Goal: Task Accomplishment & Management: Manage account settings

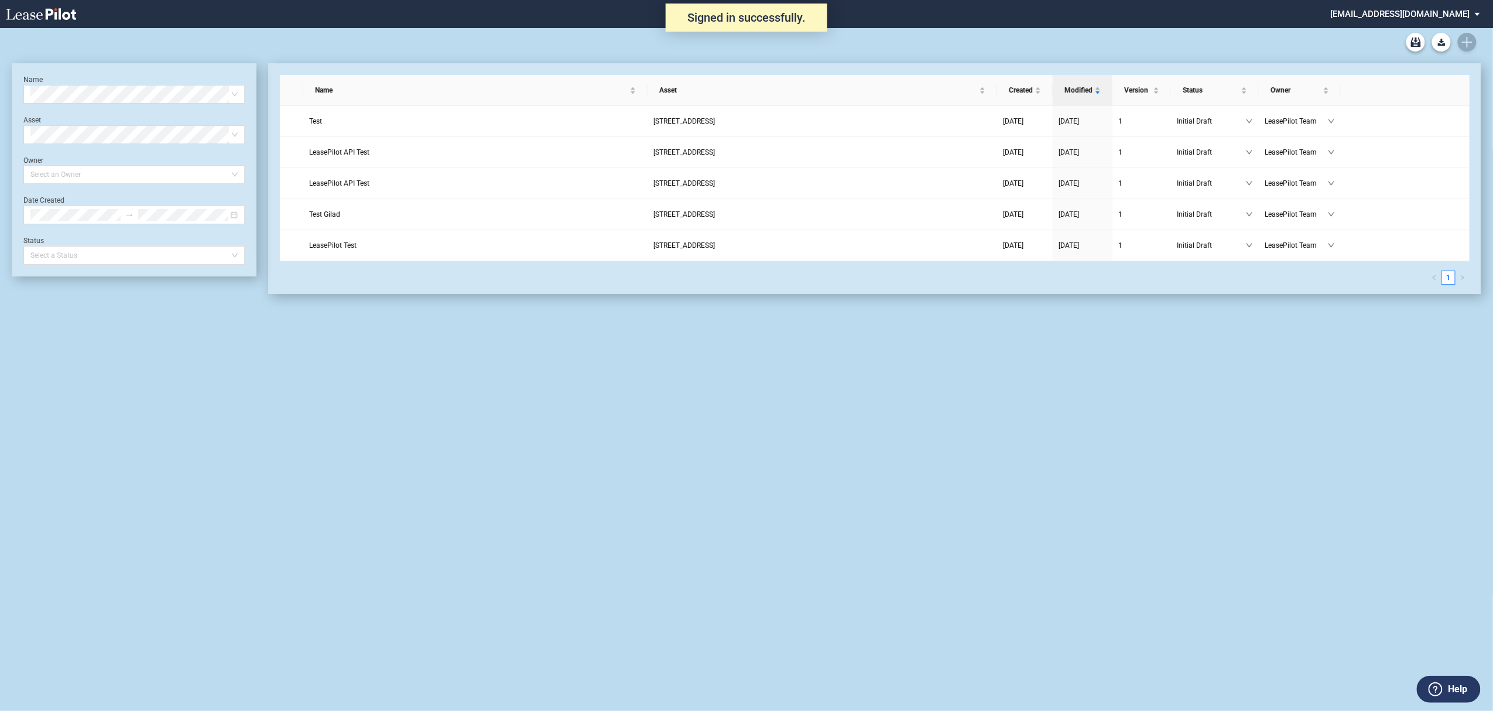
click at [1429, 10] on md-select "[EMAIL_ADDRESS][DOMAIN_NAME] Super Admin Area Admin Area Settings Sign Out" at bounding box center [1410, 13] width 160 height 26
click at [1413, 29] on div "Super Admin Area" at bounding box center [1419, 32] width 65 height 12
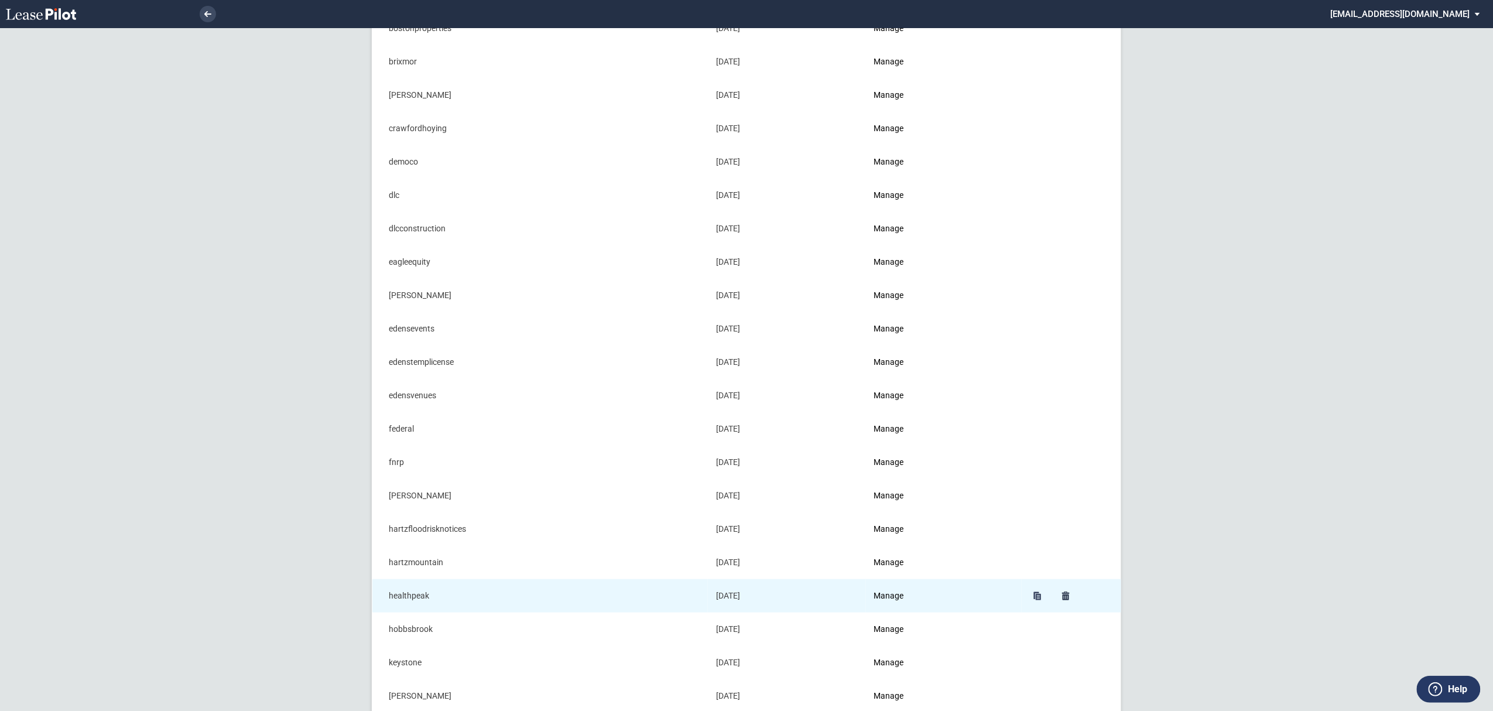
scroll to position [234, 0]
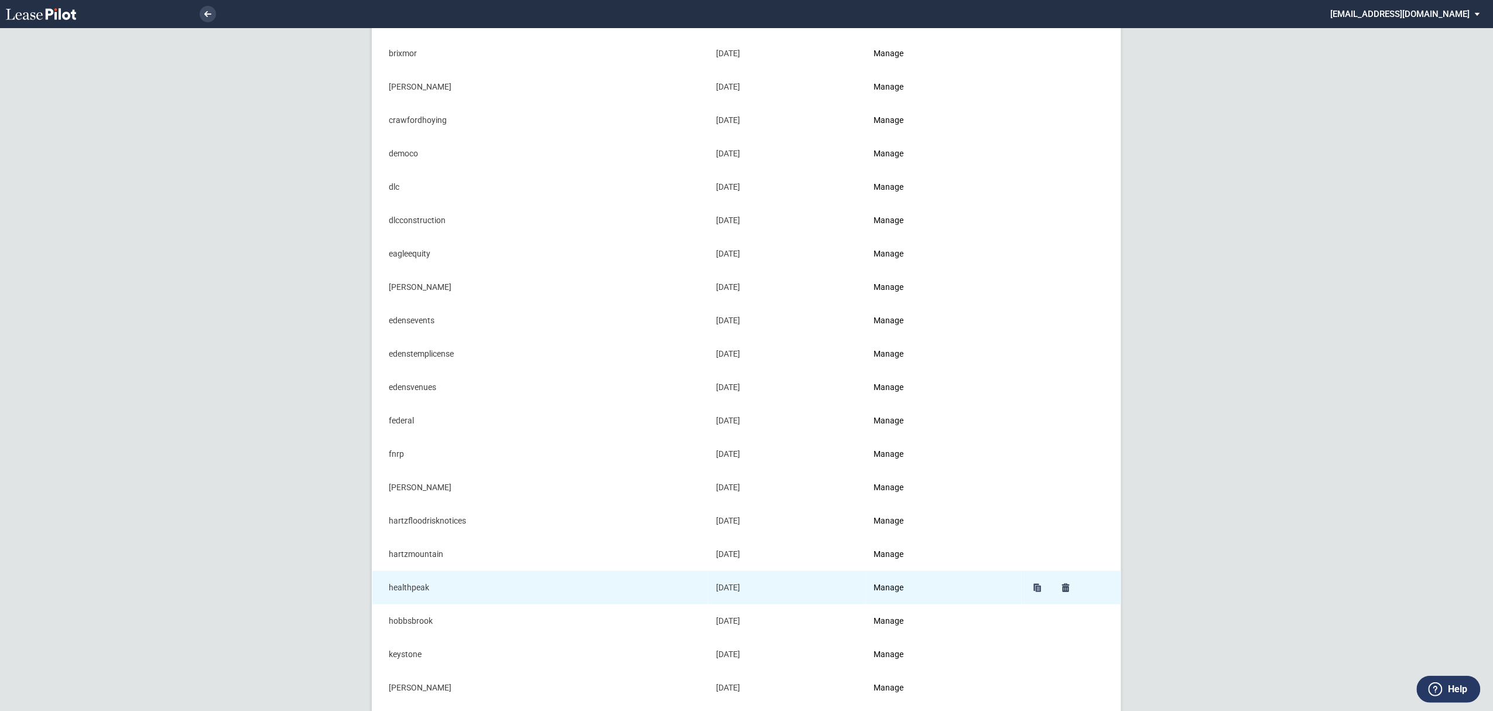
click at [893, 596] on td "Manage" at bounding box center [944, 587] width 156 height 33
click at [895, 592] on link "Manage" at bounding box center [889, 587] width 30 height 9
click at [895, 590] on link "Manage" at bounding box center [889, 587] width 30 height 9
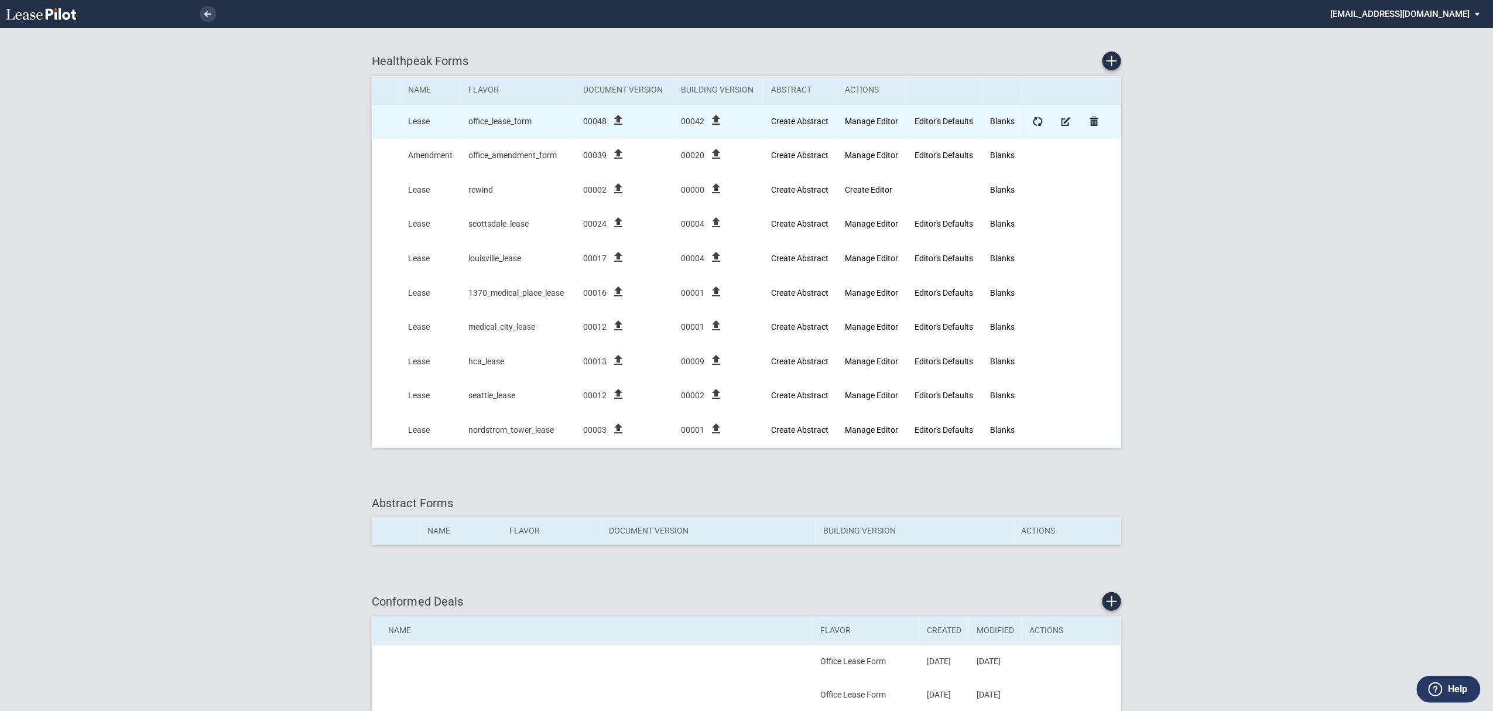
click at [612, 122] on icon "file_upload" at bounding box center [618, 120] width 14 height 14
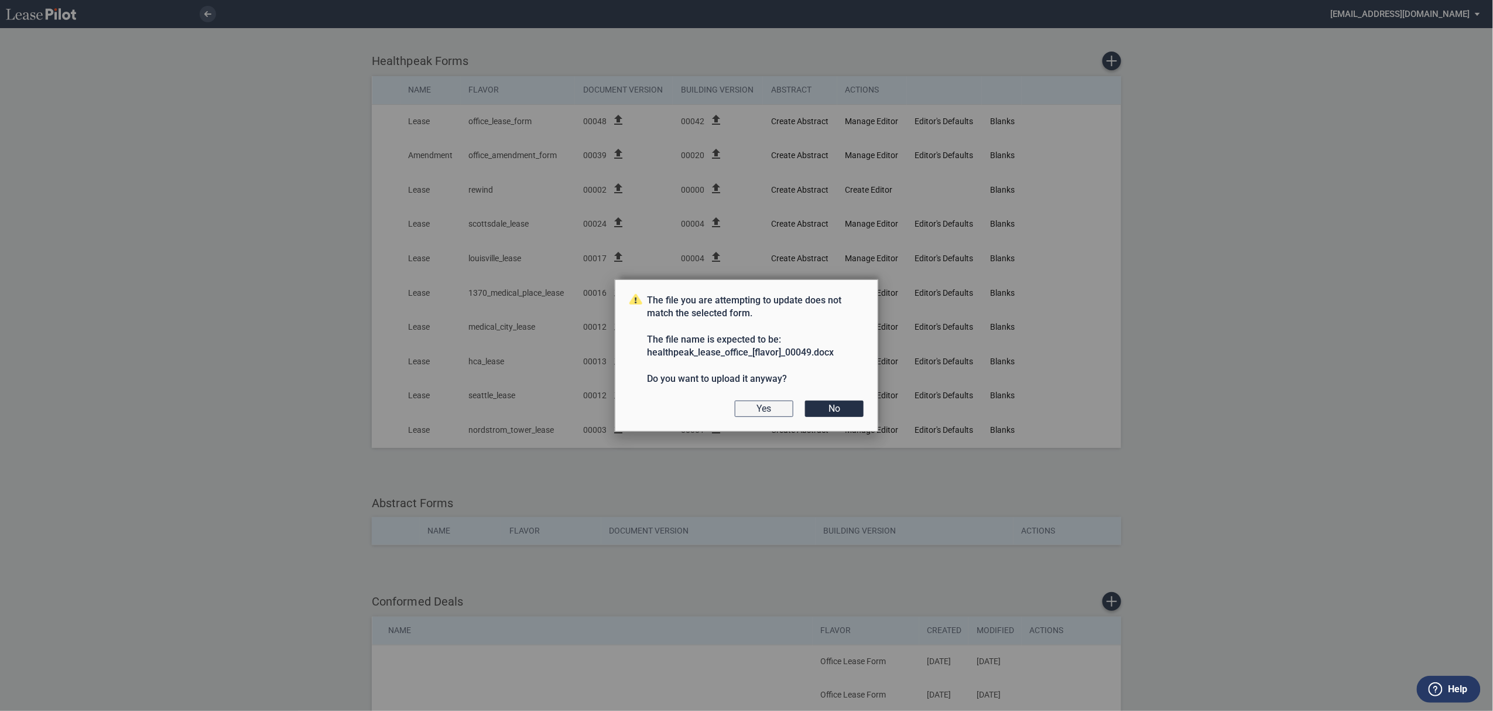
click at [778, 408] on button "Yes" at bounding box center [764, 408] width 59 height 16
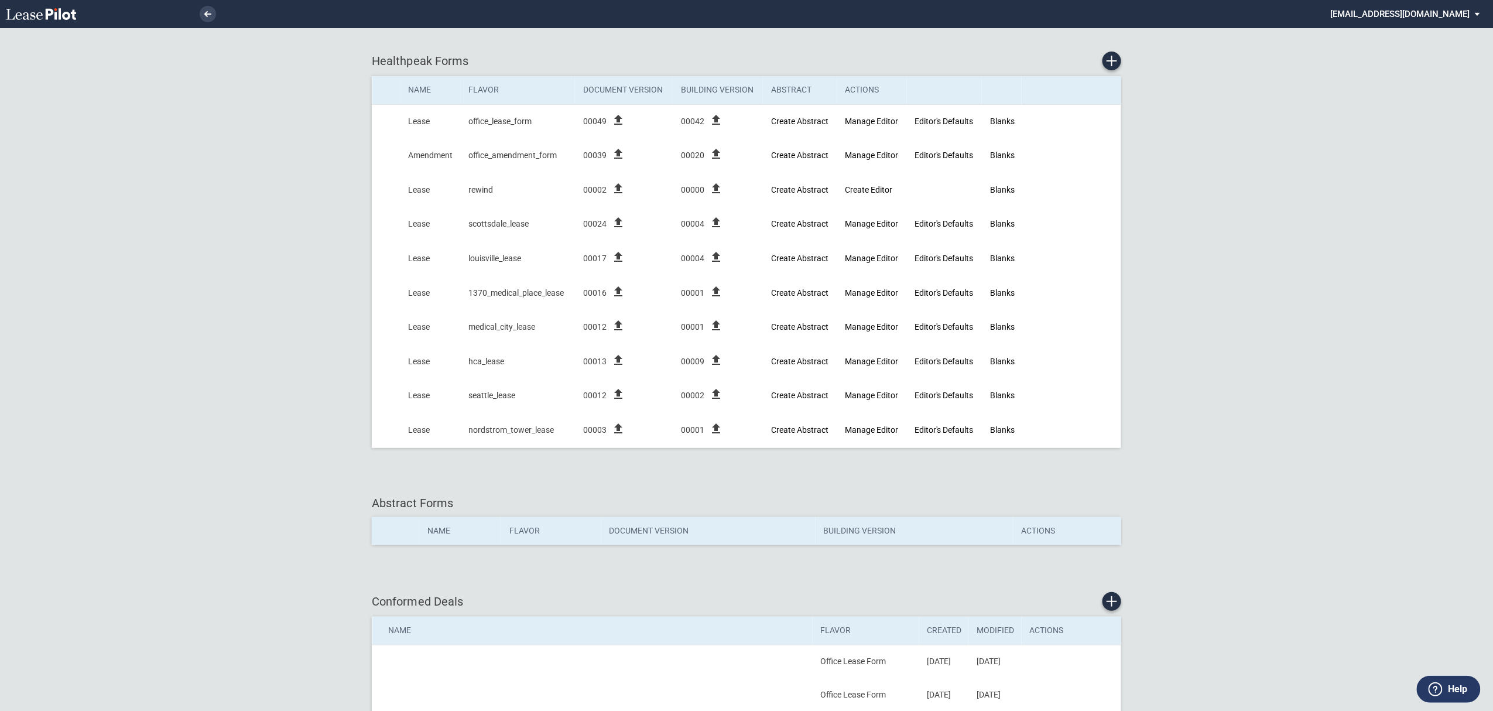
click at [1443, 10] on md-select "[EMAIL_ADDRESS][DOMAIN_NAME] Super Admin Area Admin Area Settings Sign Out" at bounding box center [1410, 13] width 160 height 26
click at [1408, 88] on div "Sign Out" at bounding box center [1402, 88] width 31 height 12
